Goal: Information Seeking & Learning: Learn about a topic

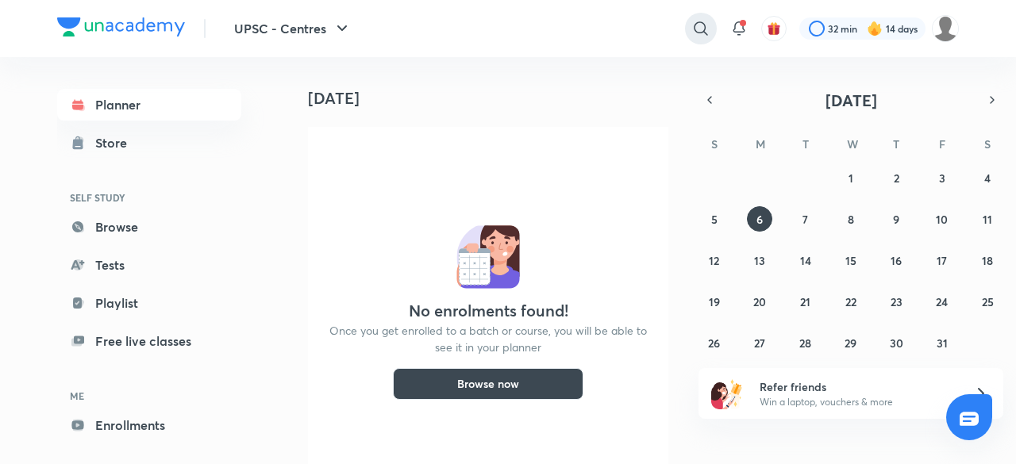
click at [701, 37] on icon at bounding box center [700, 28] width 19 height 19
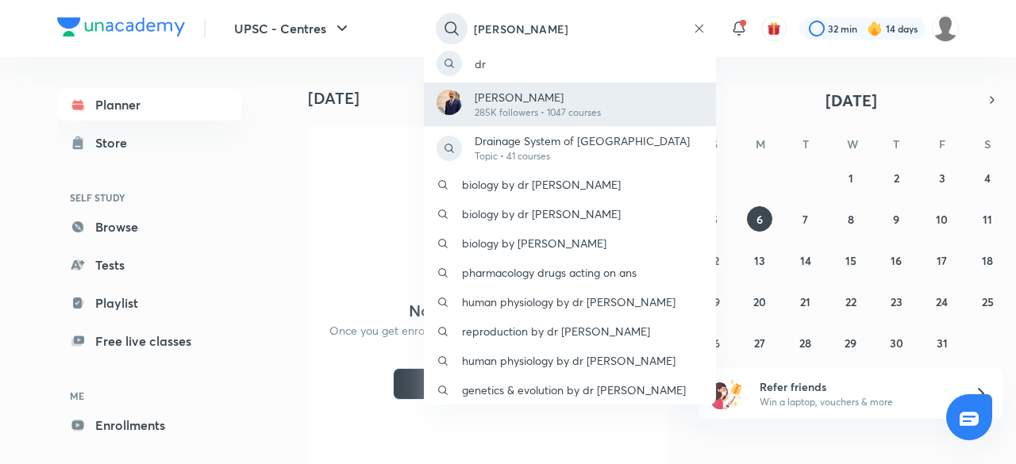
type input "[PERSON_NAME]"
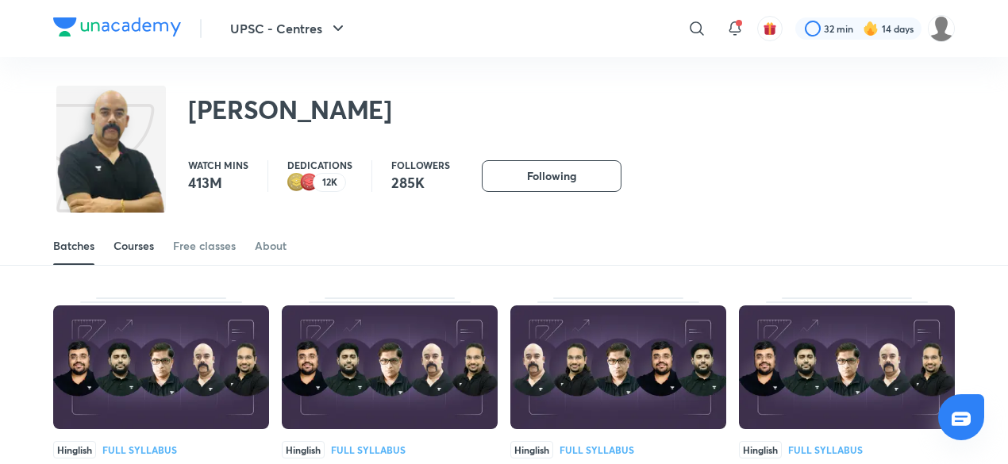
click at [140, 244] on div "Courses" at bounding box center [133, 246] width 40 height 16
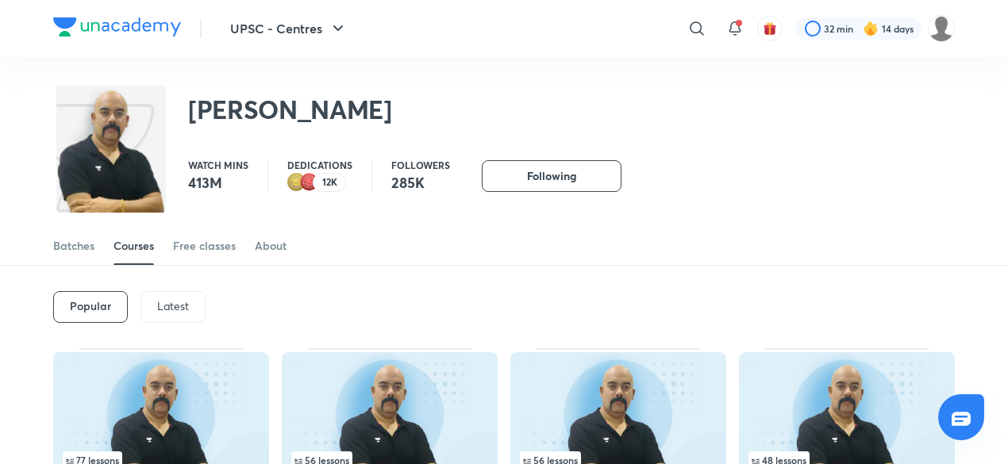
click at [174, 306] on p "Latest" at bounding box center [173, 306] width 32 height 13
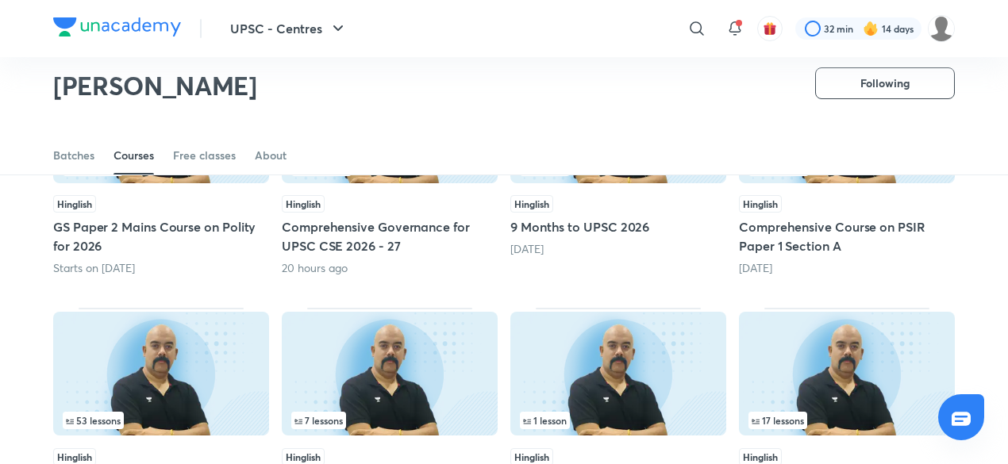
scroll to position [246, 0]
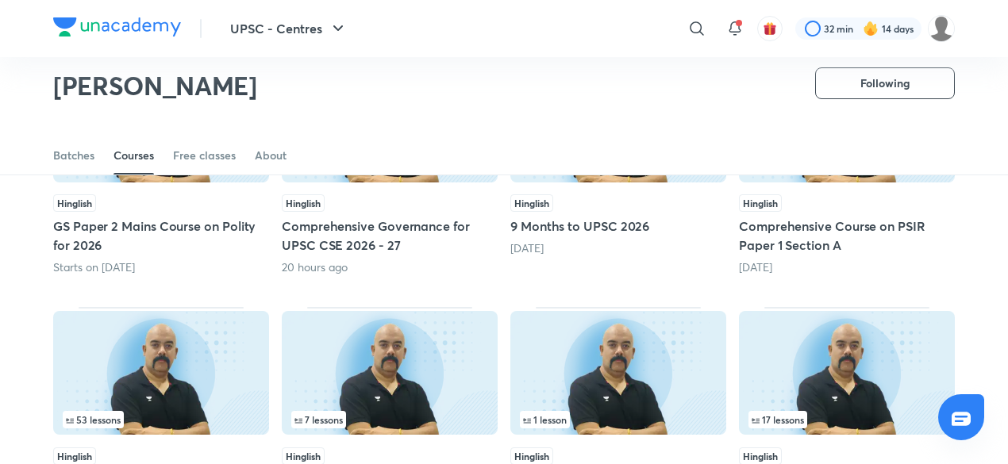
click at [199, 331] on img at bounding box center [161, 373] width 216 height 124
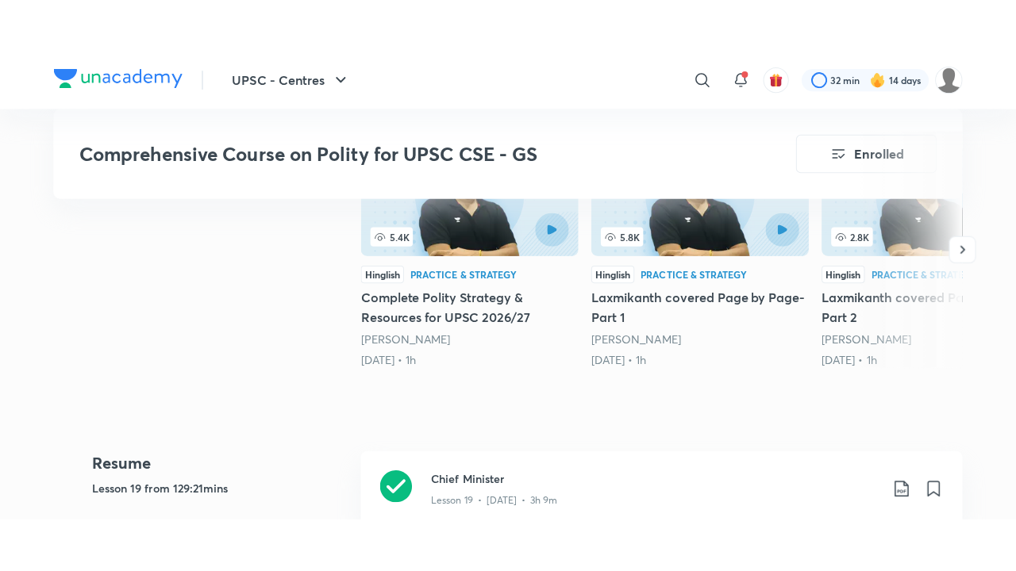
scroll to position [497, 0]
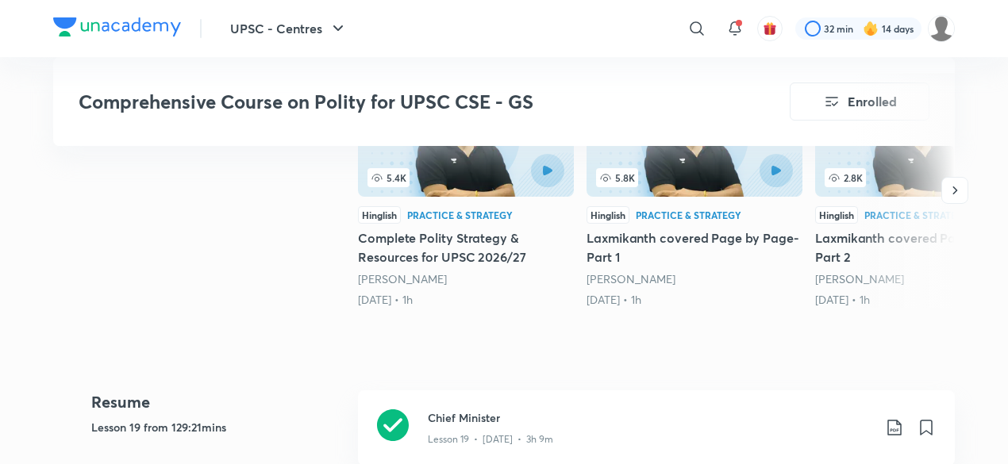
click at [434, 401] on div "Chief Minister Lesson 19 • [DATE] • 3h 9m" at bounding box center [656, 427] width 597 height 75
